Goal: Contribute content: Add original content to the website for others to see

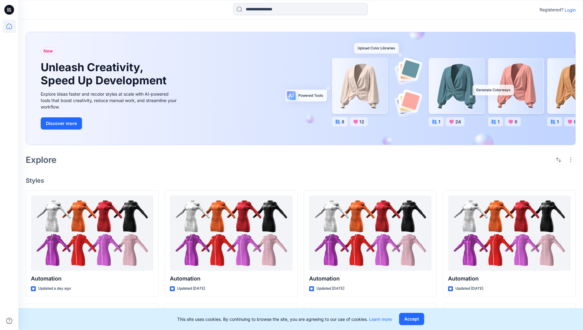
click at [568, 10] on p "Login" at bounding box center [569, 10] width 11 height 6
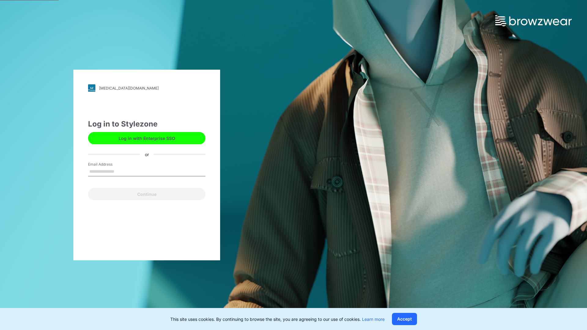
click at [121, 171] on input "Email Address" at bounding box center [146, 171] width 117 height 9
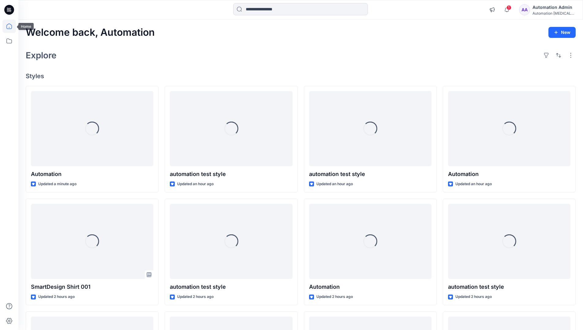
click at [12, 26] on icon at bounding box center [9, 27] width 6 height 6
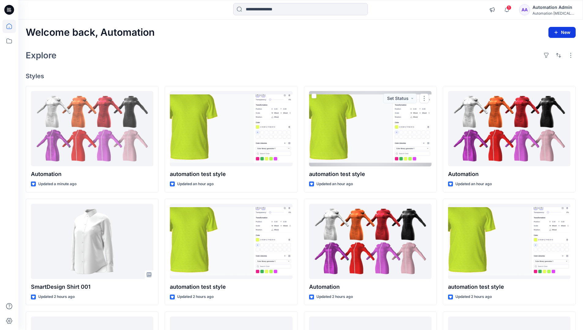
click at [556, 29] on button "New" at bounding box center [561, 32] width 27 height 11
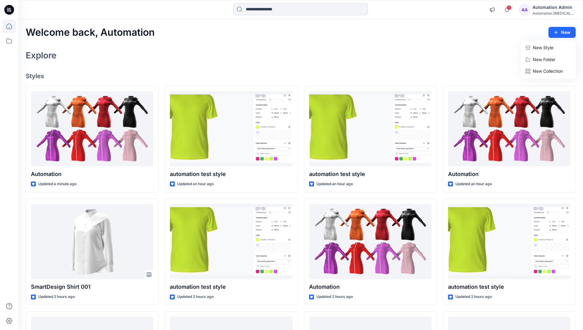
click at [542, 47] on p "New Style" at bounding box center [543, 47] width 20 height 7
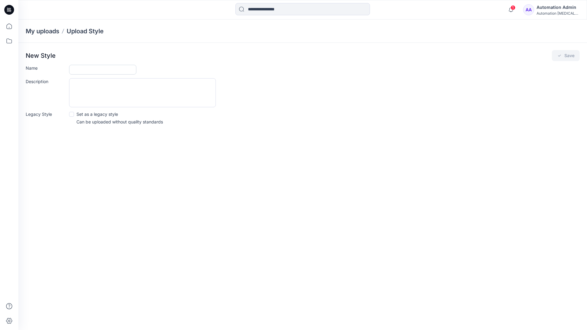
click at [74, 71] on input "Name" at bounding box center [102, 70] width 67 height 10
type input "**********"
click at [571, 58] on button "Save" at bounding box center [566, 55] width 28 height 11
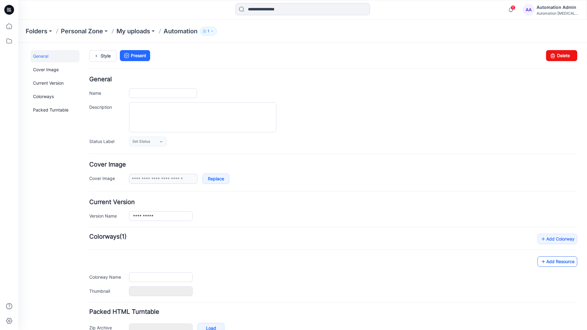
click at [563, 263] on link "Add Resource" at bounding box center [558, 262] width 40 height 10
type input "**********"
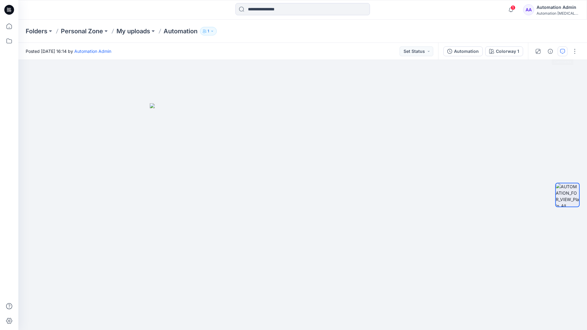
click at [560, 54] on button "button" at bounding box center [563, 51] width 10 height 10
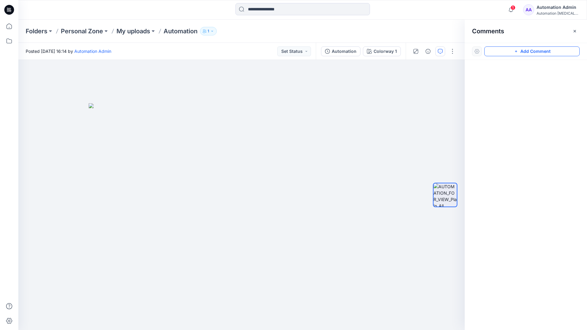
click at [561, 54] on button "Add Comment" at bounding box center [532, 51] width 95 height 10
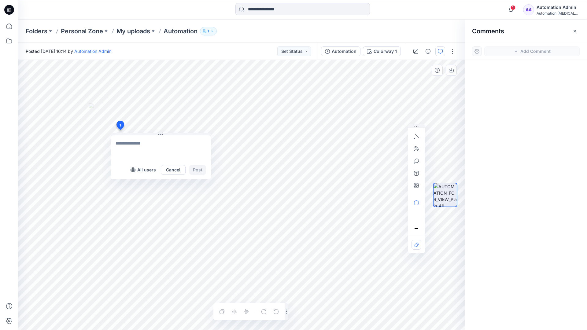
click at [120, 130] on div "1 All users Cancel Post Layer 1" at bounding box center [241, 195] width 447 height 270
type textarea "**********"
click at [141, 173] on p "All users" at bounding box center [146, 169] width 19 height 7
click at [129, 172] on p "Members only" at bounding box center [141, 169] width 30 height 7
click at [198, 170] on button "Post" at bounding box center [197, 170] width 17 height 10
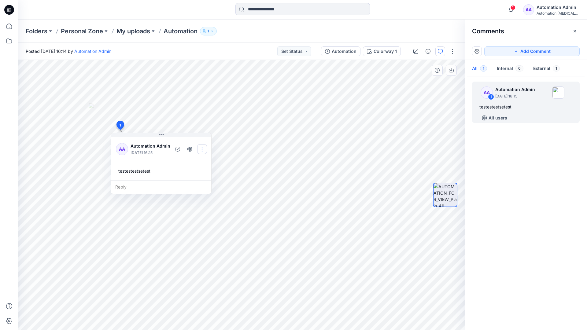
click at [202, 149] on button "button" at bounding box center [202, 149] width 10 height 10
click at [202, 161] on p "Edit comment" at bounding box center [205, 163] width 28 height 6
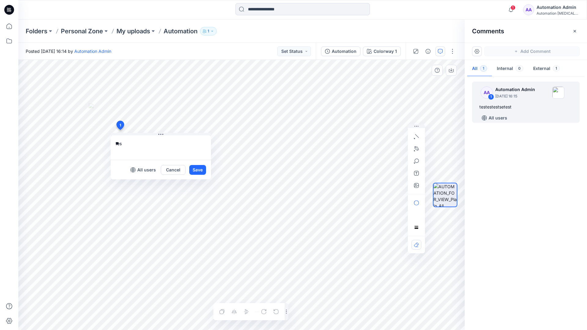
type textarea "*"
type textarea "**********"
click at [195, 173] on button "Save" at bounding box center [197, 170] width 17 height 10
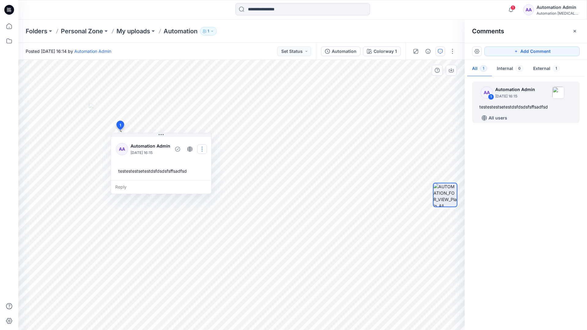
click at [203, 147] on button "button" at bounding box center [202, 149] width 10 height 10
click at [194, 178] on p "Delete thread" at bounding box center [204, 180] width 27 height 6
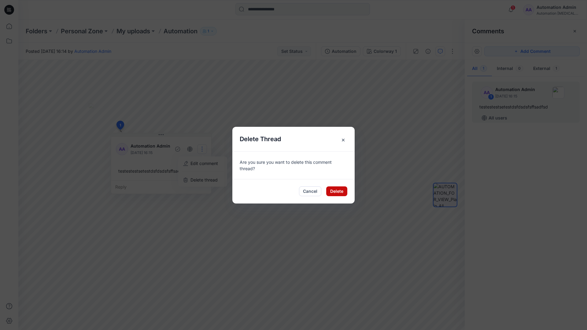
click at [333, 193] on button "Delete" at bounding box center [336, 192] width 21 height 10
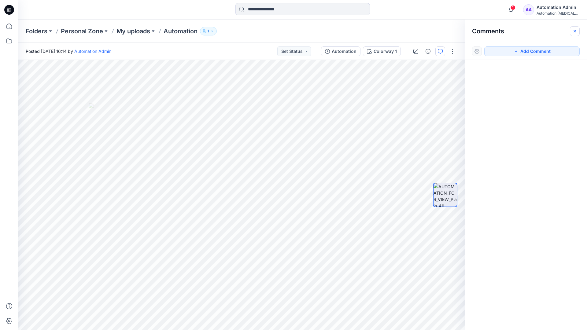
click at [573, 34] on button "button" at bounding box center [575, 31] width 10 height 10
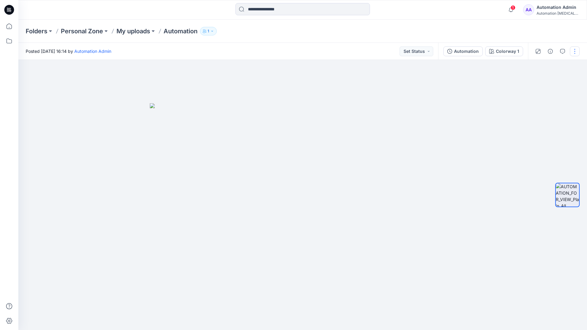
click at [575, 52] on button "button" at bounding box center [575, 51] width 10 height 10
click at [554, 84] on button "Edit" at bounding box center [549, 82] width 56 height 11
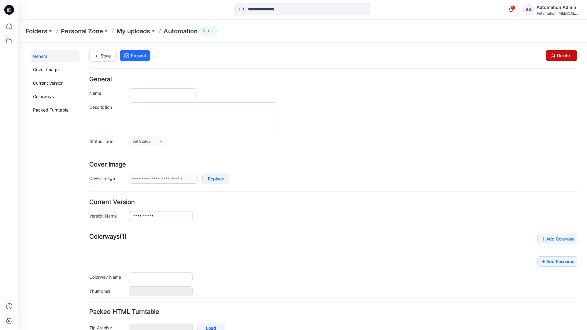
click at [549, 59] on icon at bounding box center [553, 55] width 9 height 11
click at [491, 154] on form "**********" at bounding box center [333, 215] width 488 height 278
type input "**********"
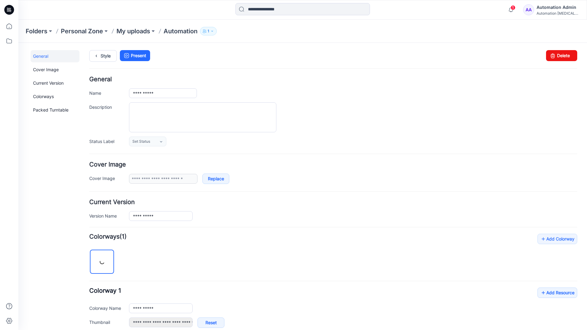
click at [556, 7] on div "Automation Admin" at bounding box center [558, 7] width 43 height 7
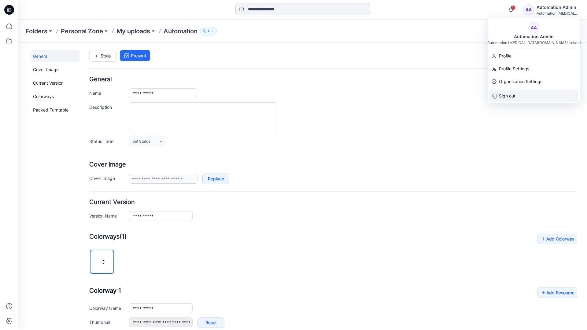
click at [512, 93] on p "Sign out" at bounding box center [507, 96] width 17 height 12
